Goal: Register for event/course

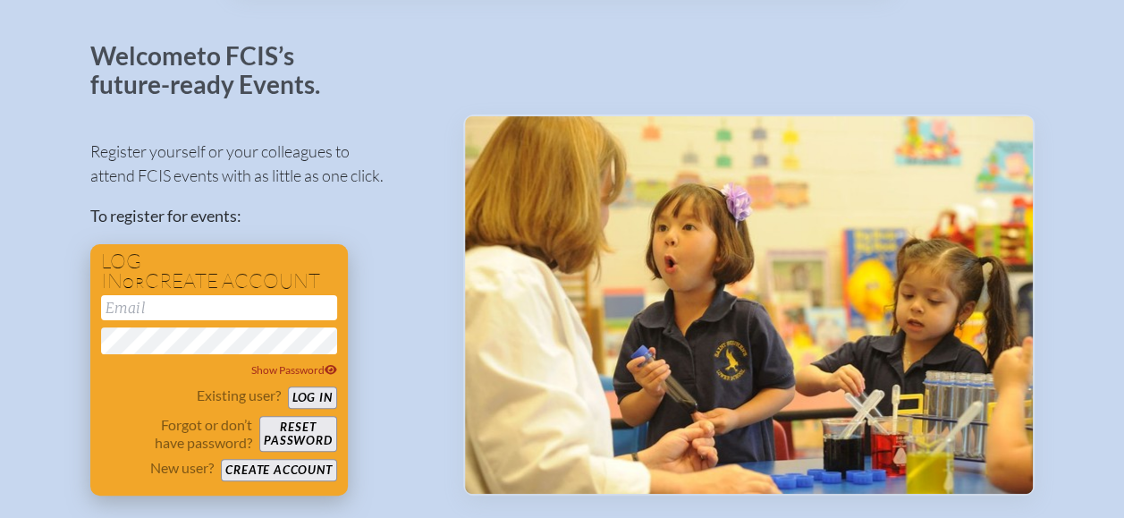
scroll to position [179, 0]
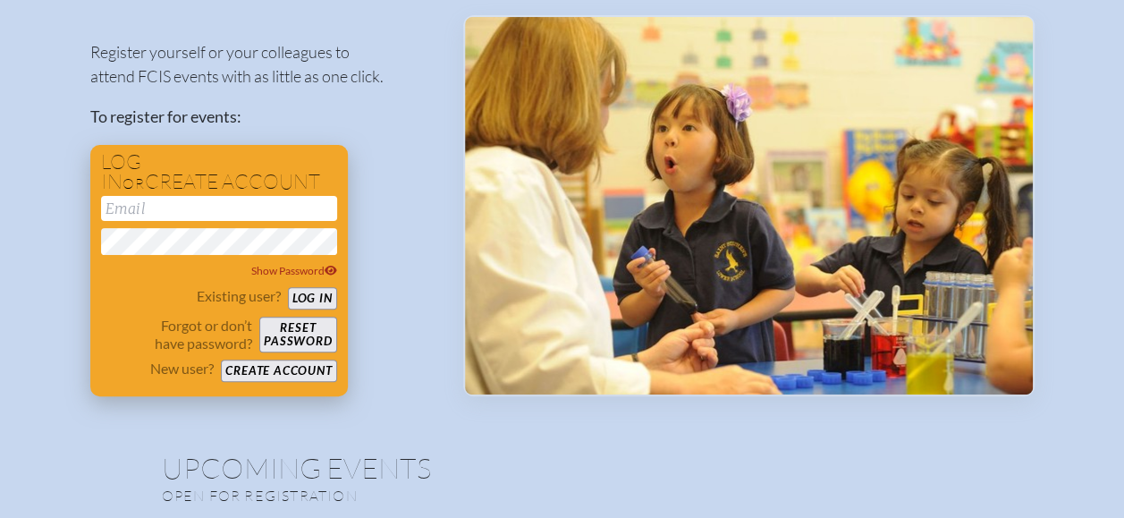
type input "[EMAIL_ADDRESS][DOMAIN_NAME]"
click at [315, 294] on button "Log in" at bounding box center [312, 298] width 49 height 22
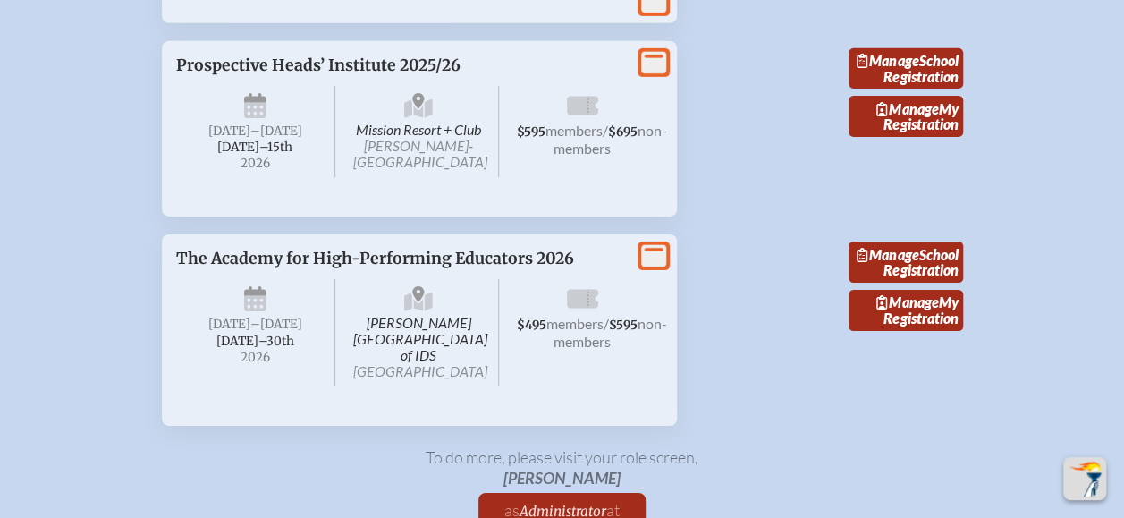
scroll to position [2862, 0]
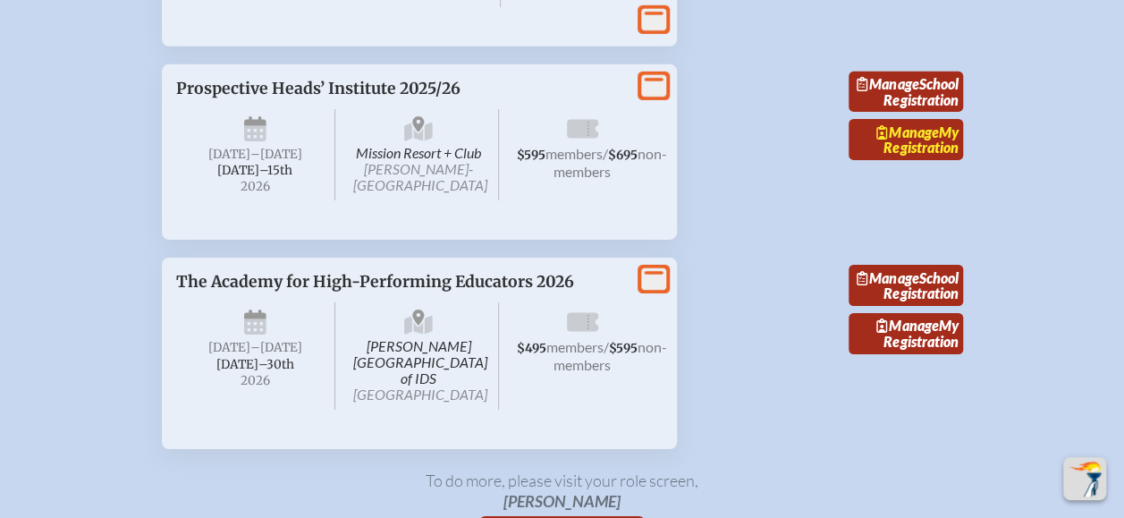
click at [921, 140] on span "Manage" at bounding box center [907, 131] width 62 height 17
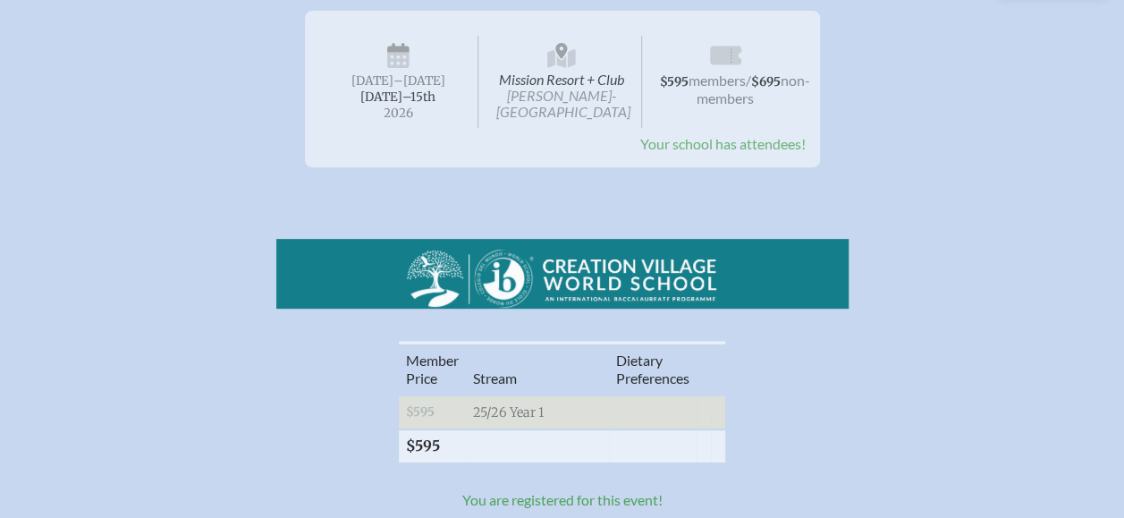
scroll to position [268, 0]
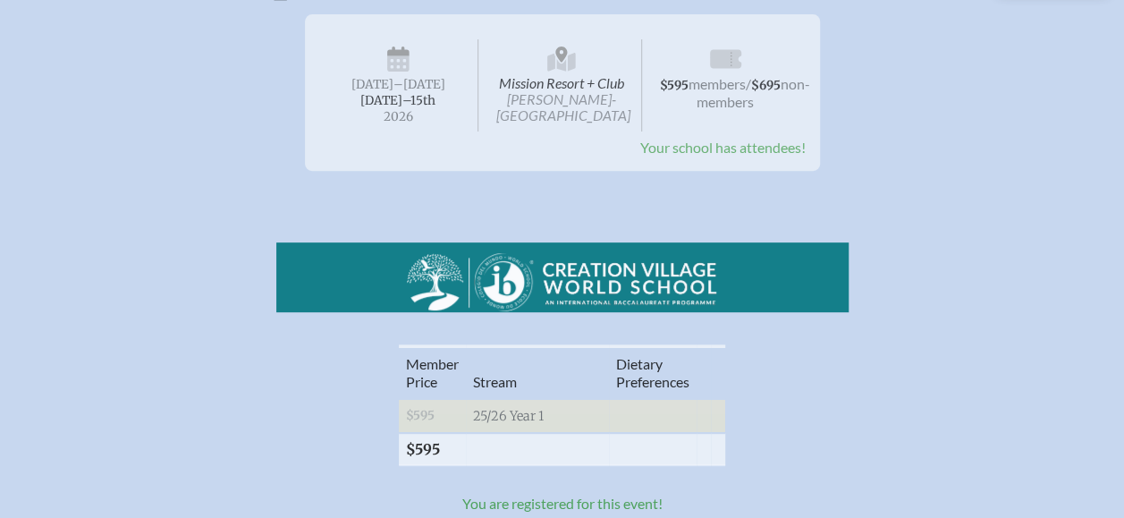
click at [739, 147] on span "Your school has attendees!" at bounding box center [722, 147] width 165 height 17
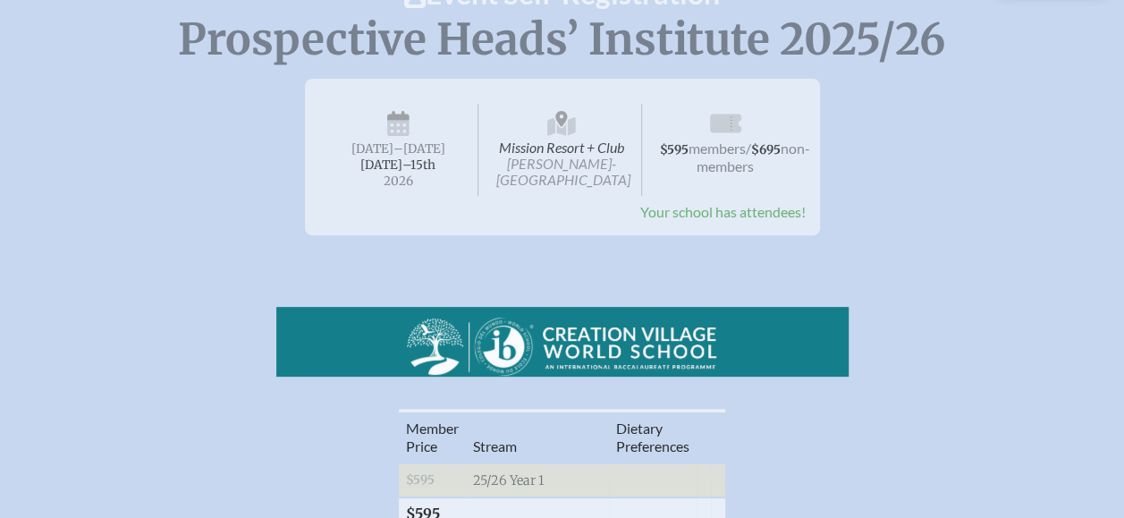
scroll to position [179, 0]
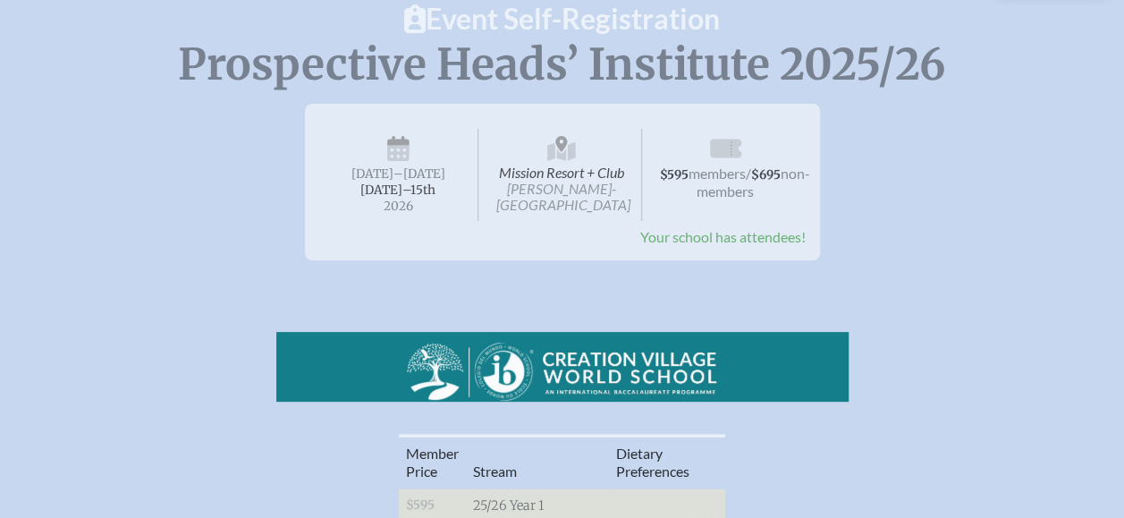
click at [684, 235] on span "Your school has attendees!" at bounding box center [722, 236] width 165 height 17
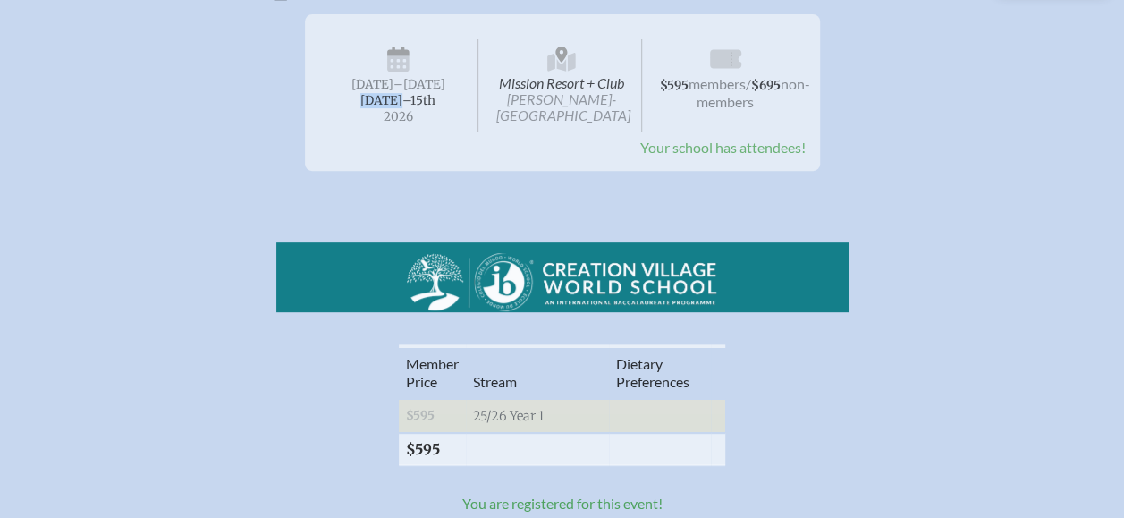
click at [383, 95] on span "[DATE] –[DATE]–⁠15th , 2026" at bounding box center [399, 85] width 160 height 92
drag, startPoint x: 383, startPoint y: 96, endPoint x: 431, endPoint y: 129, distance: 58.5
click at [431, 129] on span "[DATE] –[DATE]–⁠15th , 2026" at bounding box center [399, 85] width 160 height 92
click at [460, 136] on div "Mission Resort + Club [PERSON_NAME]-in-[GEOGRAPHIC_DATA] [DATE] –[DATE]–⁠15th ,…" at bounding box center [562, 84] width 486 height 110
click at [696, 148] on span "Your school has attendees!" at bounding box center [722, 147] width 165 height 17
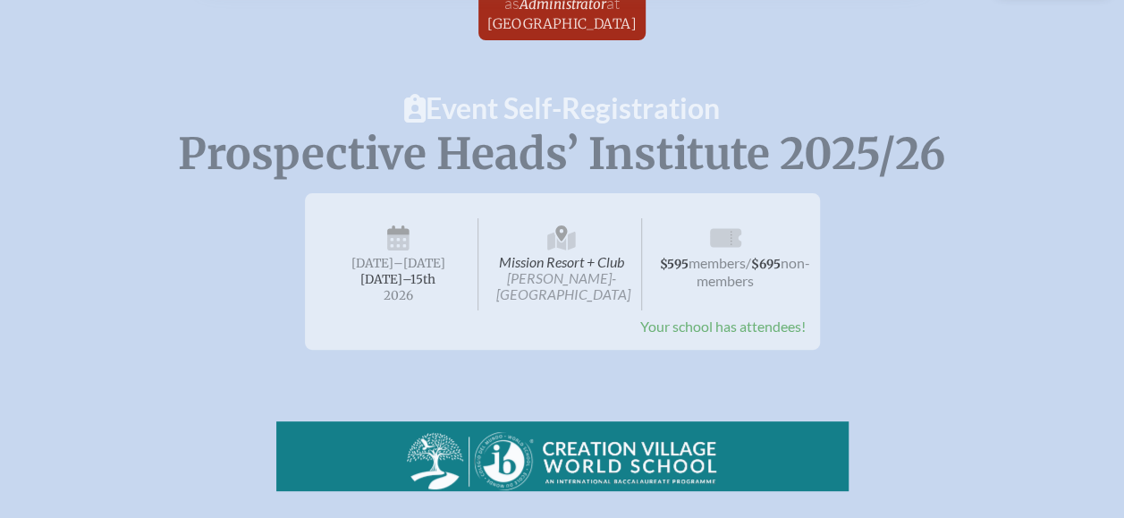
scroll to position [0, 0]
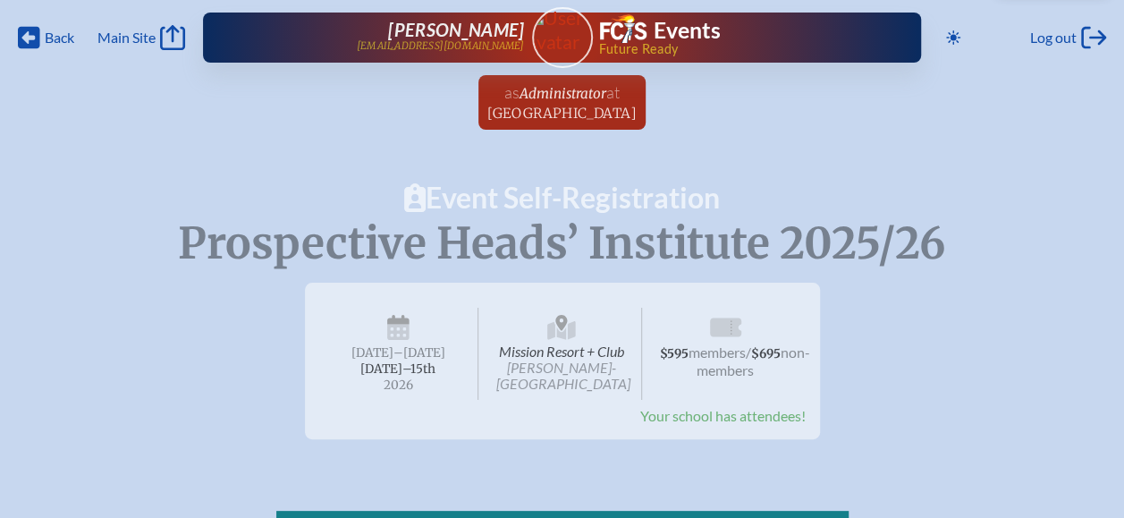
click at [55, 35] on span "Back" at bounding box center [60, 38] width 30 height 18
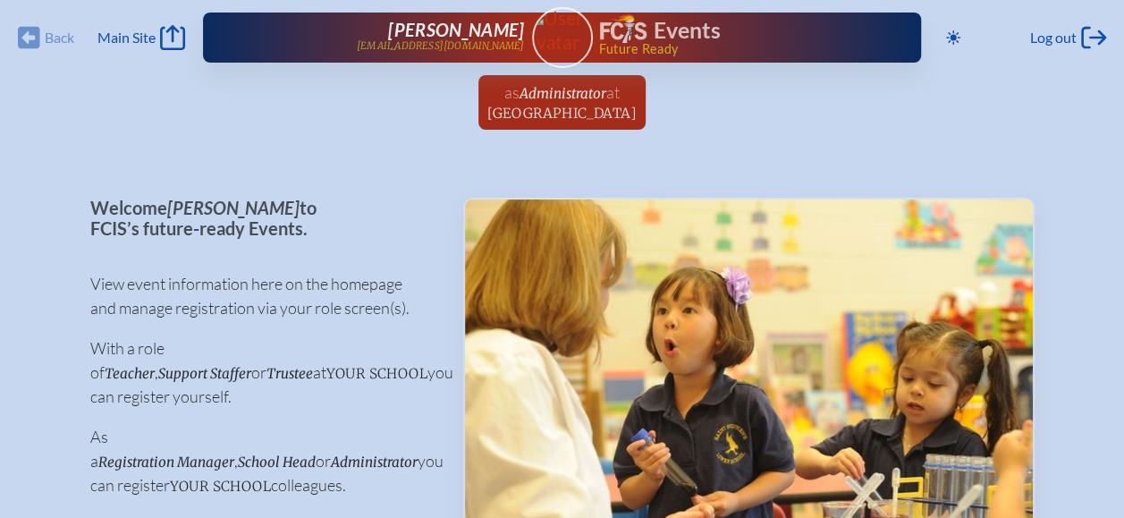
scroll to position [2862, 0]
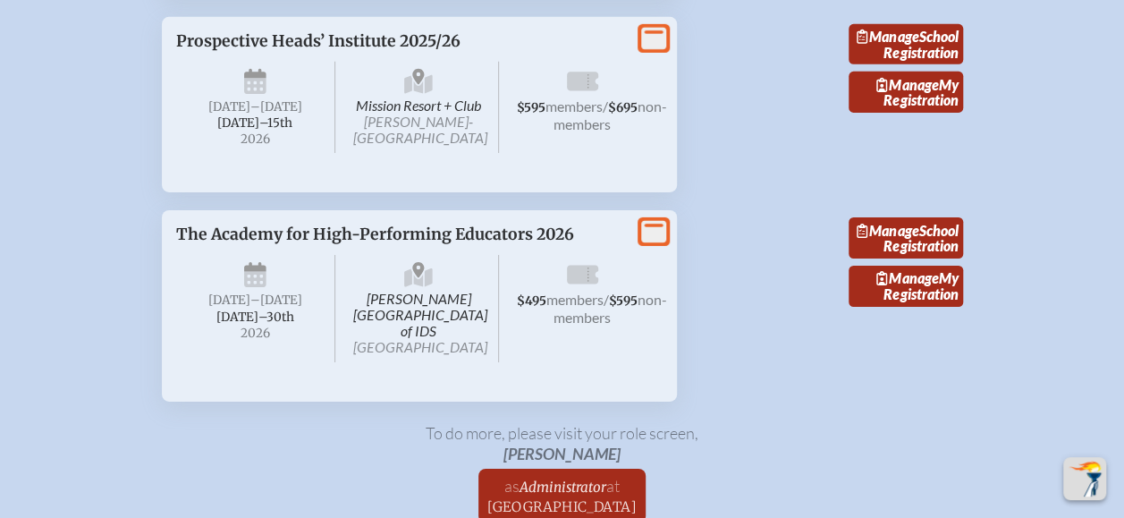
click at [653, 50] on icon at bounding box center [653, 39] width 25 height 22
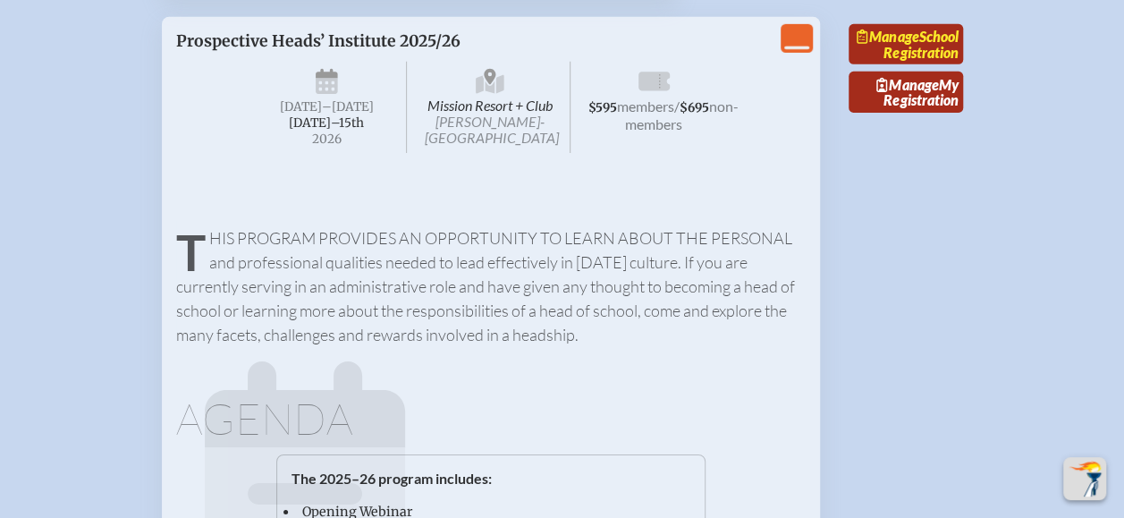
click at [934, 65] on link "Manage School Registration" at bounding box center [906, 44] width 114 height 41
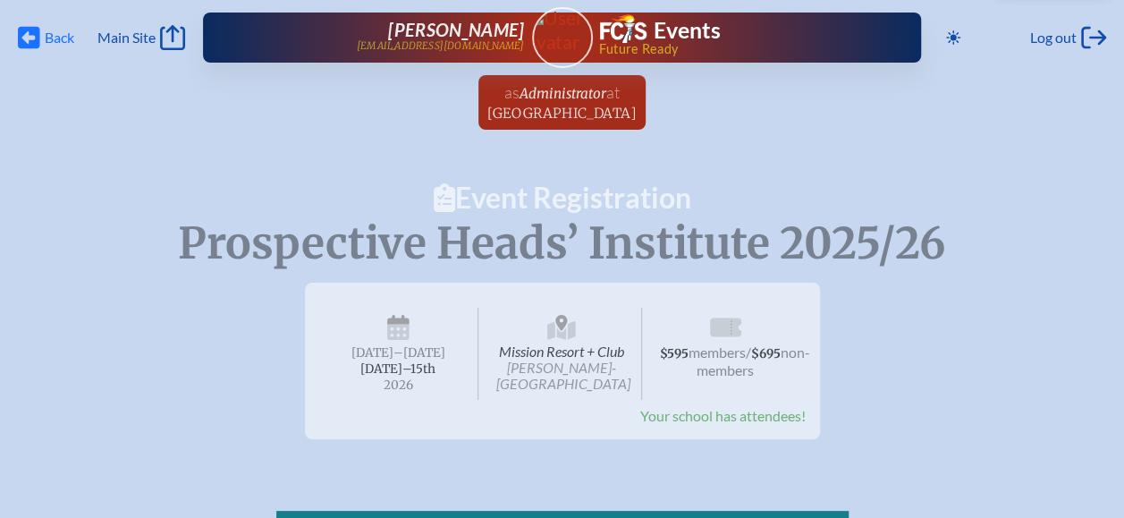
click at [66, 36] on span "Back" at bounding box center [60, 38] width 30 height 18
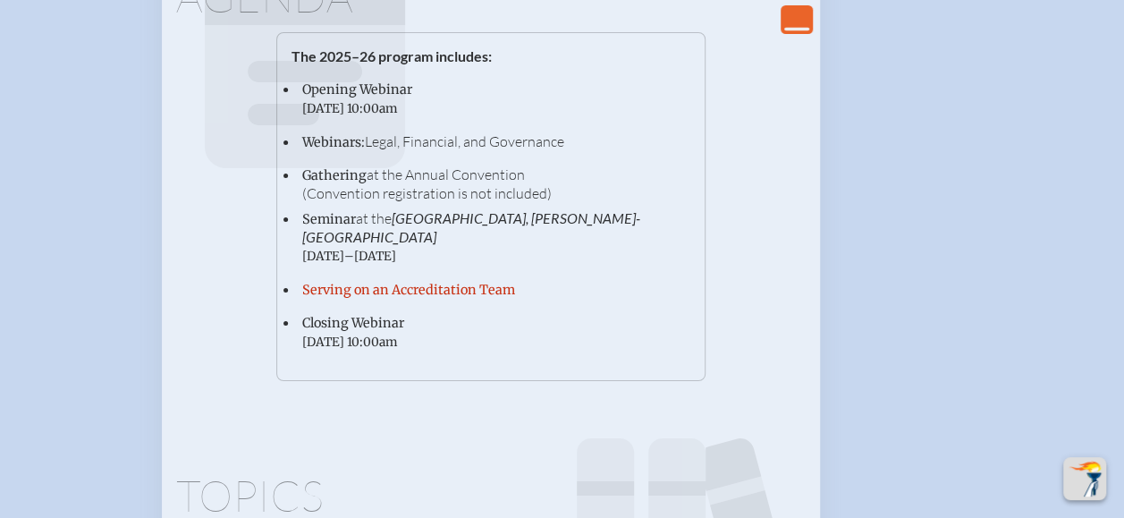
scroll to position [3309, 0]
